Goal: Task Accomplishment & Management: Manage account settings

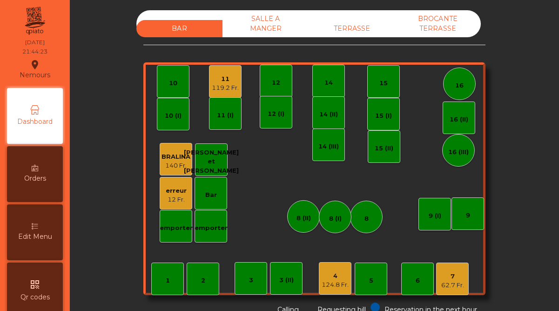
click at [178, 191] on div "erreur" at bounding box center [176, 190] width 21 height 9
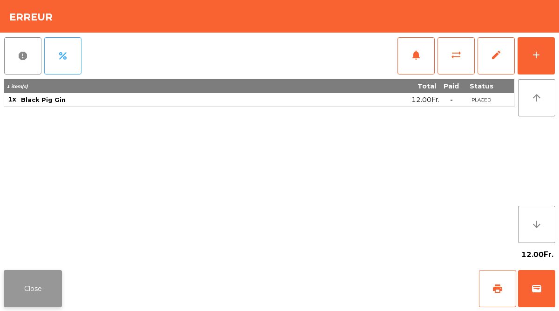
click at [54, 281] on button "Close" at bounding box center [33, 288] width 58 height 37
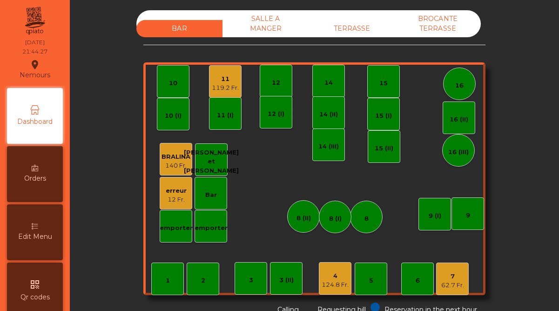
click at [449, 279] on div "7" at bounding box center [453, 276] width 23 height 9
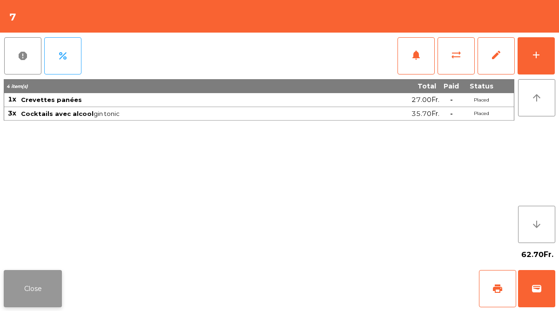
click at [42, 283] on button "Close" at bounding box center [33, 288] width 58 height 37
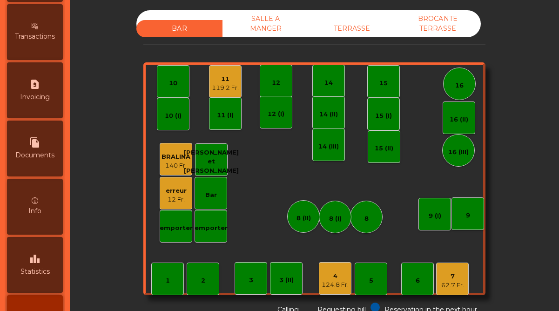
scroll to position [480, 0]
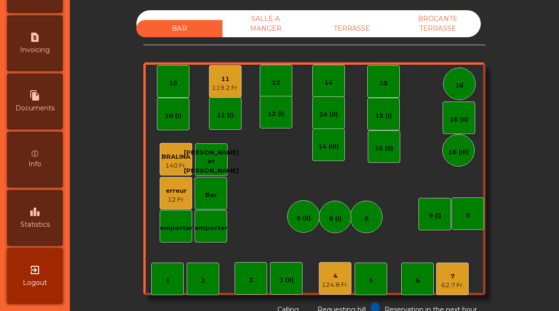
click at [43, 227] on span "Statistics" at bounding box center [34, 225] width 29 height 10
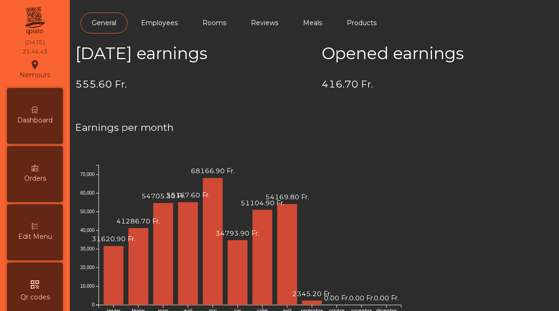
click at [43, 116] on span "Dashboard" at bounding box center [34, 121] width 35 height 10
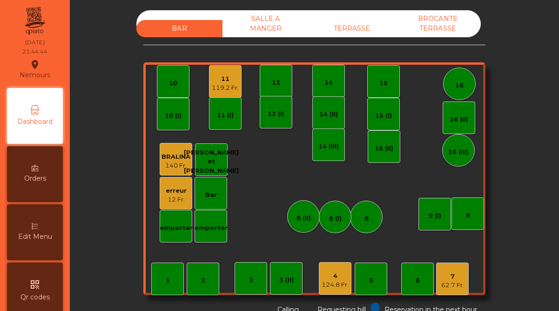
click at [186, 193] on div "erreur 12 Fr." at bounding box center [176, 193] width 33 height 33
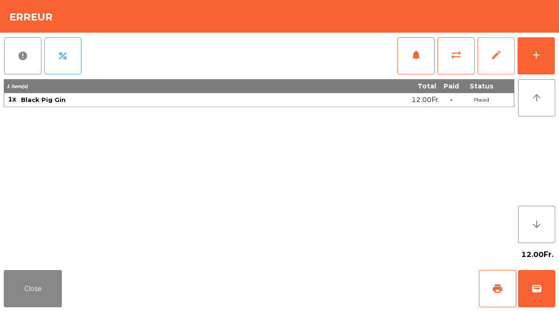
click at [488, 56] on button "edit" at bounding box center [496, 55] width 37 height 37
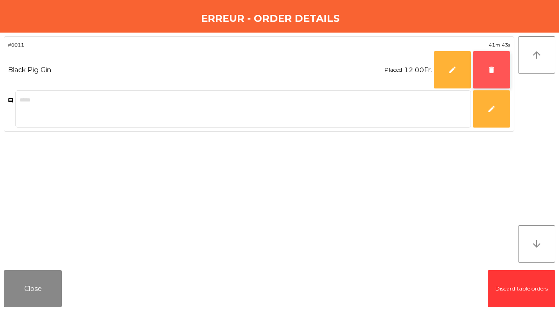
click at [488, 66] on span "delete" at bounding box center [492, 70] width 8 height 8
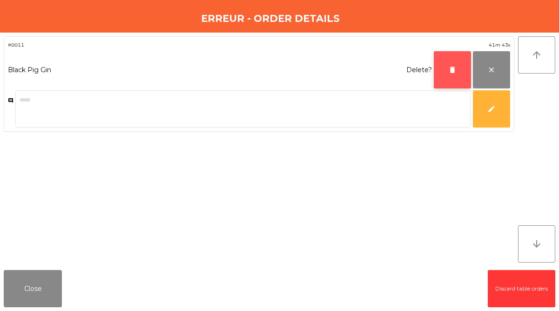
click at [450, 68] on span "delete" at bounding box center [453, 70] width 8 height 8
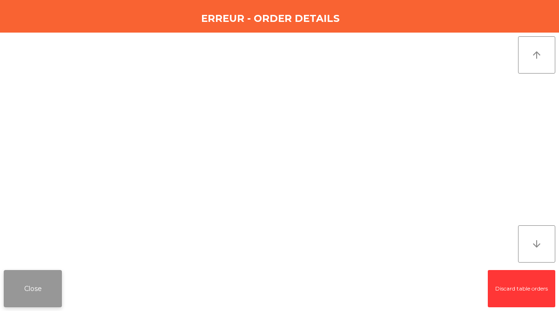
click at [31, 297] on button "Close" at bounding box center [33, 288] width 58 height 37
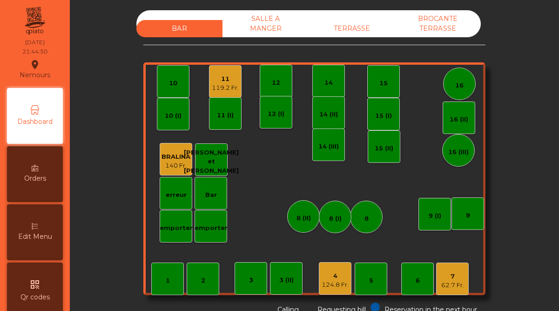
click at [453, 286] on div "62.7 Fr." at bounding box center [453, 285] width 23 height 9
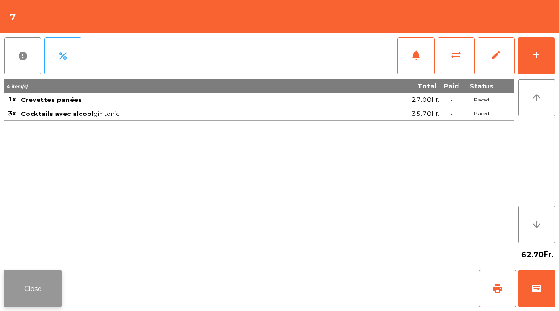
click at [39, 288] on button "Close" at bounding box center [33, 288] width 58 height 37
